Goal: Find specific page/section: Find specific page/section

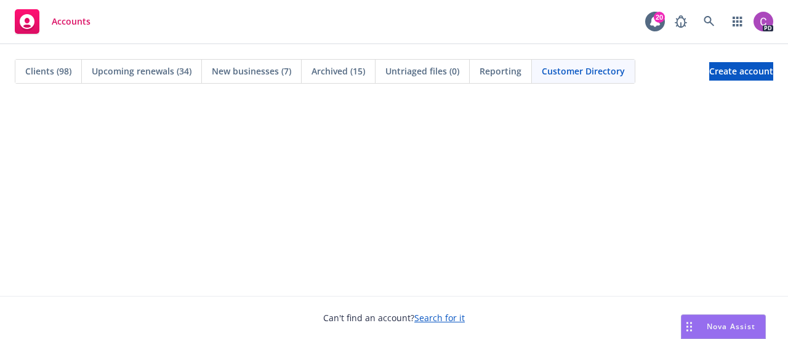
click at [270, 74] on span "New businesses (7)" at bounding box center [251, 71] width 79 height 13
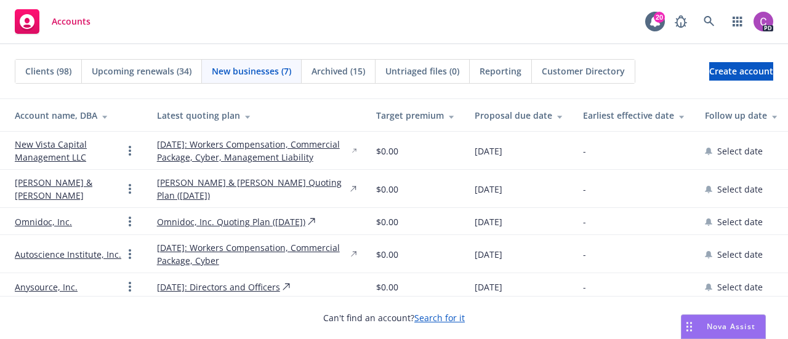
click at [337, 73] on span "Archived (15)" at bounding box center [338, 71] width 54 height 13
